Goal: Navigation & Orientation: Find specific page/section

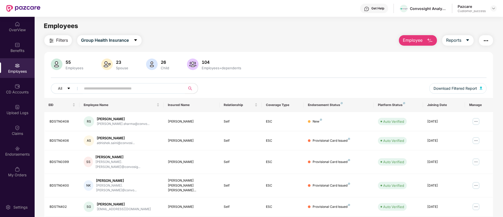
click at [494, 10] on img at bounding box center [493, 8] width 4 height 4
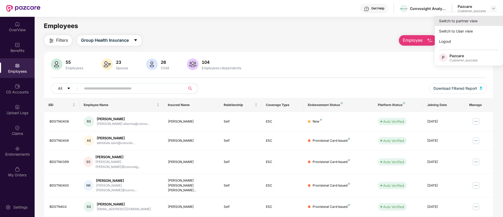
click at [477, 18] on div "Switch to partner view" at bounding box center [468, 21] width 68 height 10
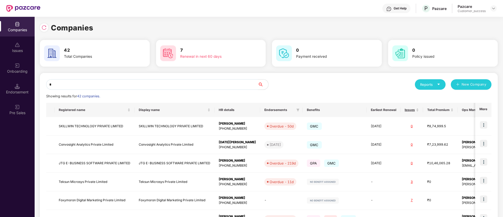
click at [221, 82] on input "*" at bounding box center [151, 84] width 211 height 10
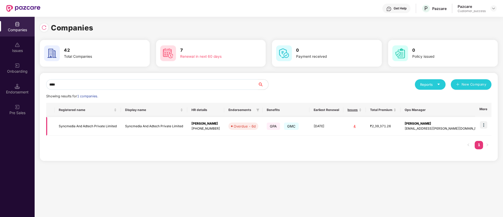
type input "****"
click at [482, 125] on img at bounding box center [482, 124] width 7 height 7
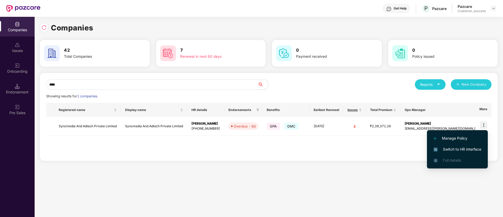
click at [461, 148] on span "Switch to HR interface" at bounding box center [457, 149] width 48 height 6
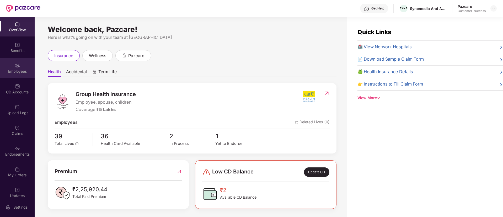
click at [12, 72] on div "Employees" at bounding box center [17, 71] width 35 height 5
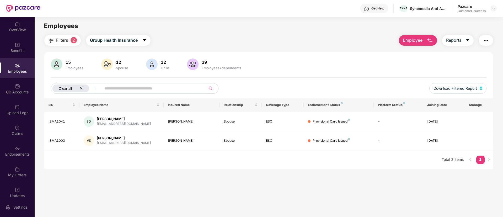
click at [80, 87] on icon "close" at bounding box center [80, 87] width 3 height 3
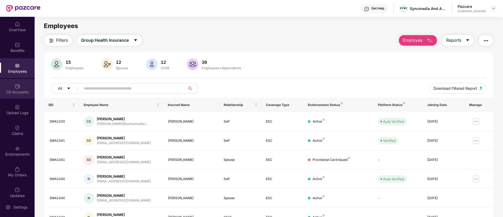
click at [19, 90] on div "CD Accounts" at bounding box center [17, 91] width 35 height 5
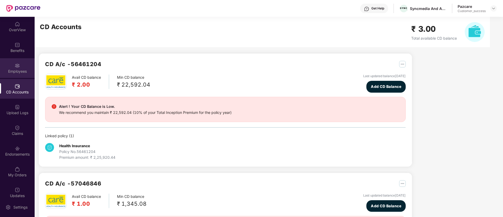
click at [15, 76] on div "Employees" at bounding box center [17, 68] width 35 height 20
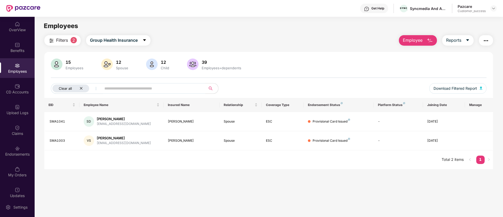
click at [81, 88] on icon "close" at bounding box center [80, 87] width 3 height 3
